Goal: Information Seeking & Learning: Find specific fact

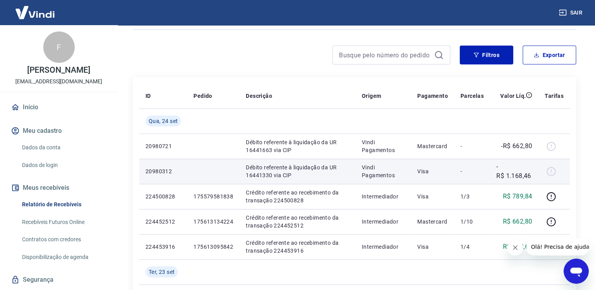
scroll to position [157, 0]
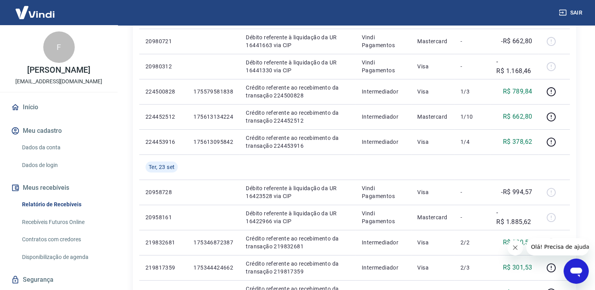
click at [515, 253] on button "Fechar mensagem da empresa" at bounding box center [516, 248] width 16 height 16
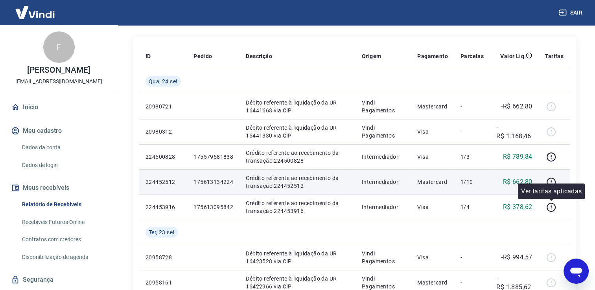
scroll to position [79, 0]
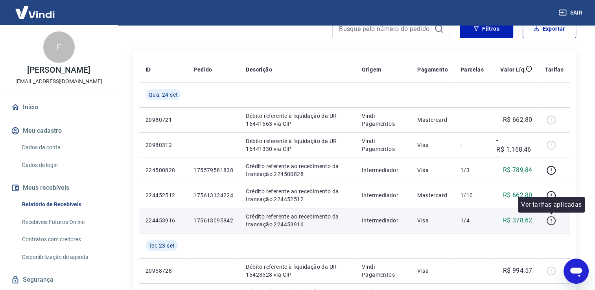
click at [551, 221] on icon "button" at bounding box center [551, 221] width 10 height 10
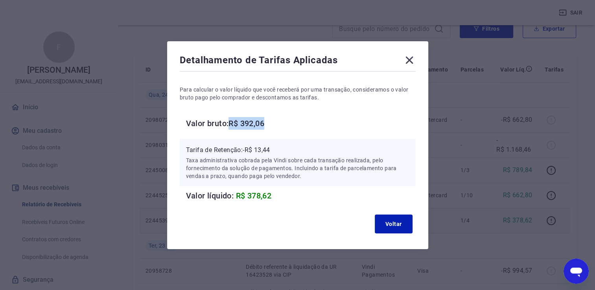
drag, startPoint x: 275, startPoint y: 122, endPoint x: 234, endPoint y: 129, distance: 42.3
click at [234, 129] on h6 "Valor bruto: R$ 392,06" at bounding box center [301, 123] width 230 height 13
drag, startPoint x: 234, startPoint y: 129, endPoint x: 245, endPoint y: 148, distance: 21.4
click at [245, 148] on div "Tarifa de Retenção: -R$ 13,44 Taxa administrativa cobrada pela Vindi sobre cada…" at bounding box center [298, 162] width 236 height 47
drag, startPoint x: 245, startPoint y: 148, endPoint x: 276, endPoint y: 127, distance: 37.0
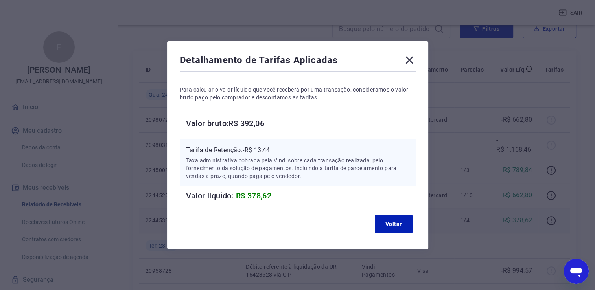
click at [282, 127] on h6 "Valor bruto: R$ 392,06" at bounding box center [301, 123] width 230 height 13
drag, startPoint x: 275, startPoint y: 125, endPoint x: 231, endPoint y: 121, distance: 44.2
click at [231, 121] on h6 "Valor bruto: R$ 392,06" at bounding box center [301, 123] width 230 height 13
click at [233, 124] on h6 "Valor bruto: R$ 392,06" at bounding box center [301, 123] width 230 height 13
copy h6 "R$ 392,06"
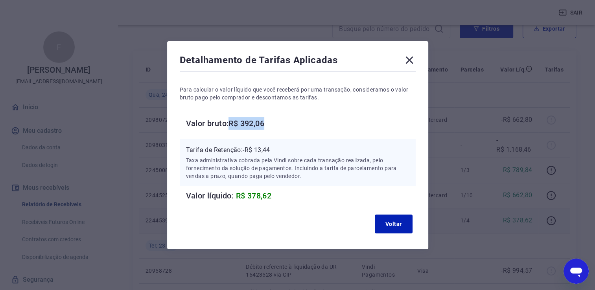
click at [257, 132] on div "Para calcular o valor líquido que você receberá por uma transação, consideramos…" at bounding box center [298, 137] width 236 height 129
drag, startPoint x: 247, startPoint y: 123, endPoint x: 270, endPoint y: 125, distance: 23.7
click at [270, 125] on h6 "Valor bruto: R$ 392,06" at bounding box center [301, 123] width 230 height 13
copy h6 "392,06"
drag, startPoint x: 235, startPoint y: 124, endPoint x: 271, endPoint y: 124, distance: 36.6
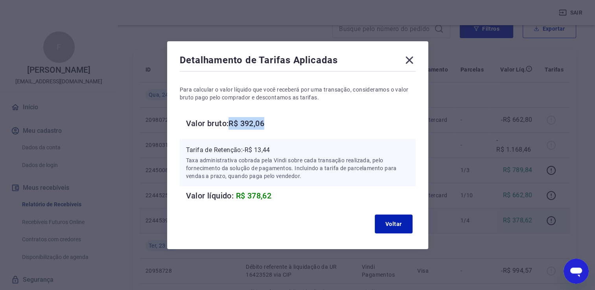
click at [271, 124] on h6 "Valor bruto: R$ 392,06" at bounding box center [301, 123] width 230 height 13
click at [259, 134] on div "Para calcular o valor líquido que você receberá por uma transação, consideramos…" at bounding box center [298, 137] width 236 height 129
drag, startPoint x: 413, startPoint y: 61, endPoint x: 419, endPoint y: 58, distance: 7.0
click at [413, 62] on icon at bounding box center [409, 59] width 7 height 7
